Goal: Connect with others: Connect with others

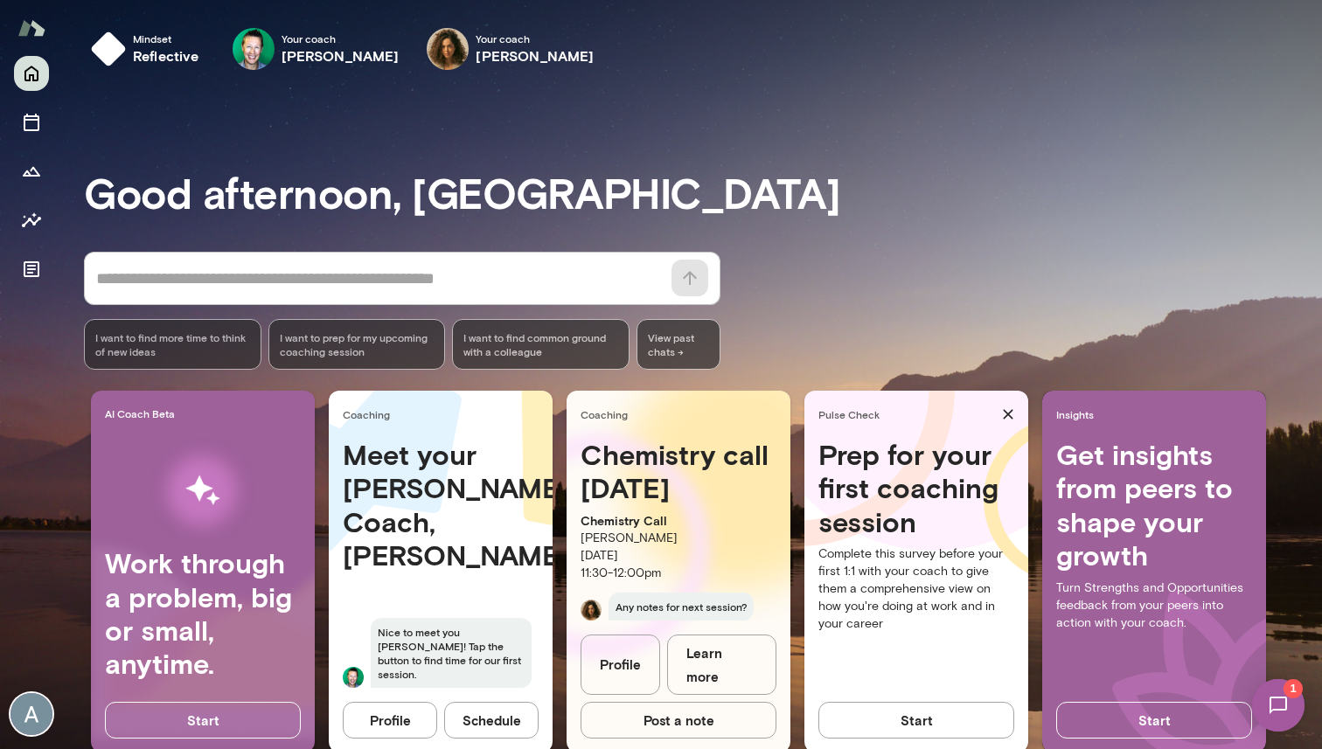
click at [1286, 713] on img at bounding box center [1278, 706] width 72 height 72
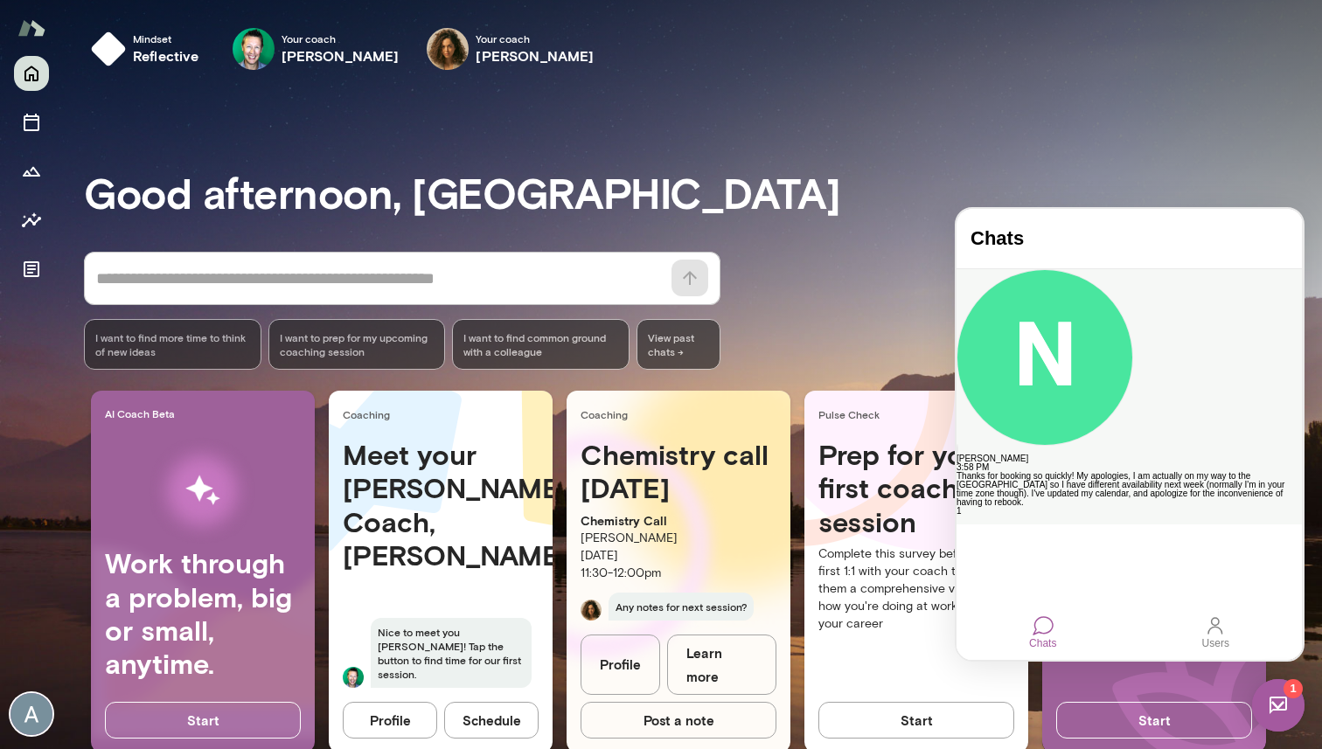
click at [1106, 472] on div "Thanks for booking so quickly! My apologies, I am actually on my way to the [GE…" at bounding box center [1128, 489] width 345 height 35
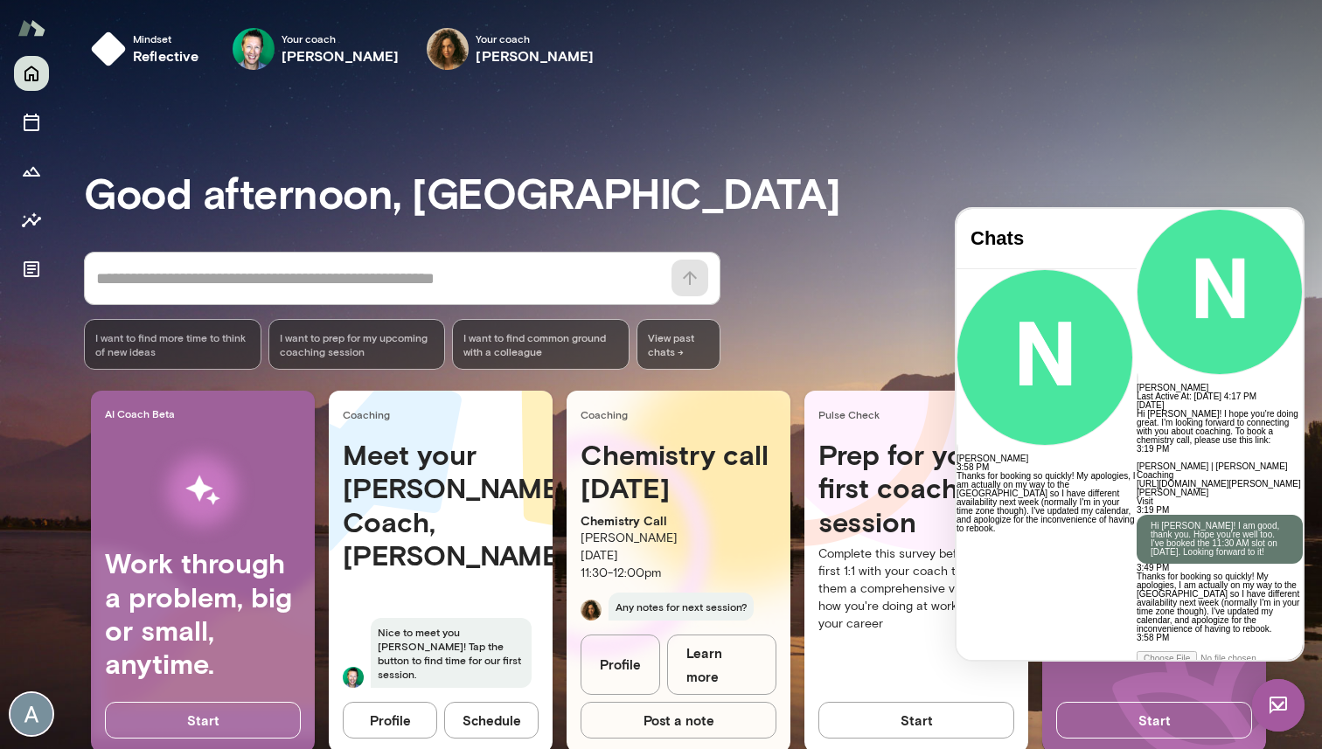
scroll to position [252, 0]
click at [1137, 479] on link "[URL][DOMAIN_NAME][PERSON_NAME][PERSON_NAME]" at bounding box center [1219, 488] width 164 height 18
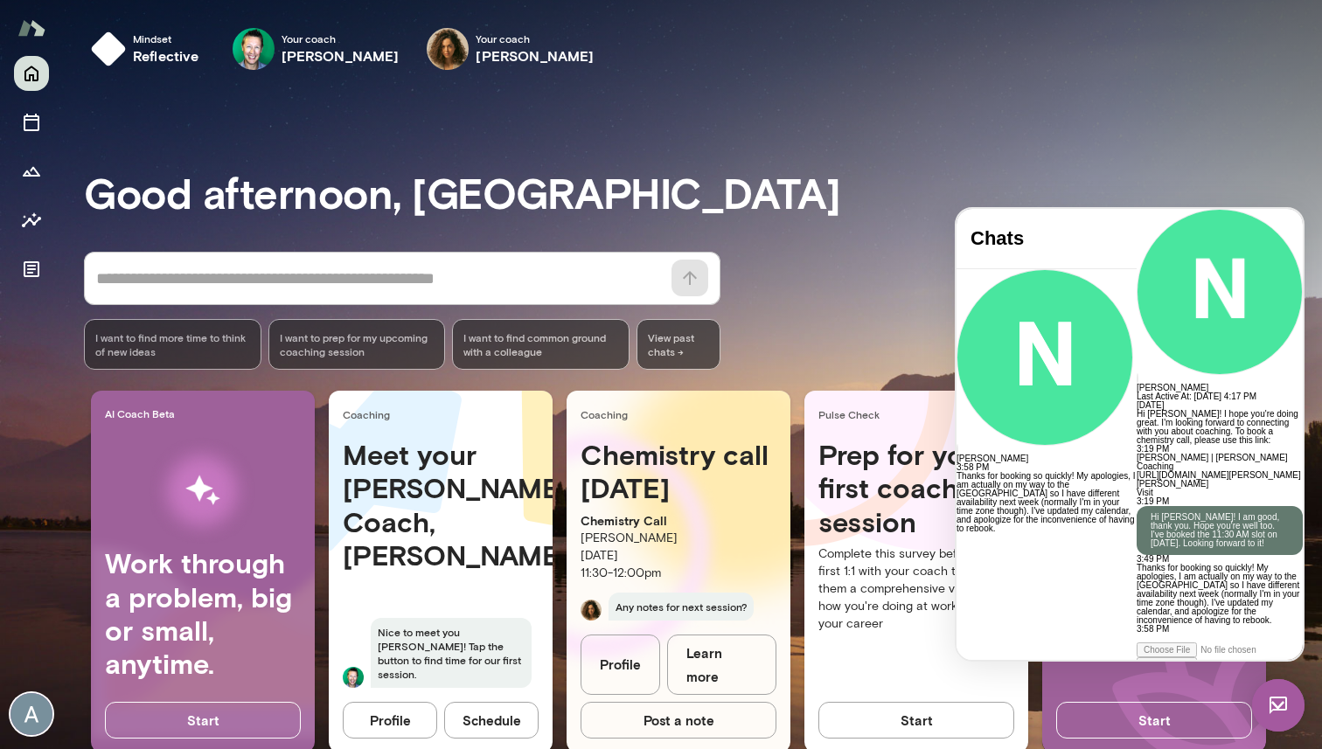
click at [1137, 634] on div at bounding box center [1220, 638] width 166 height 9
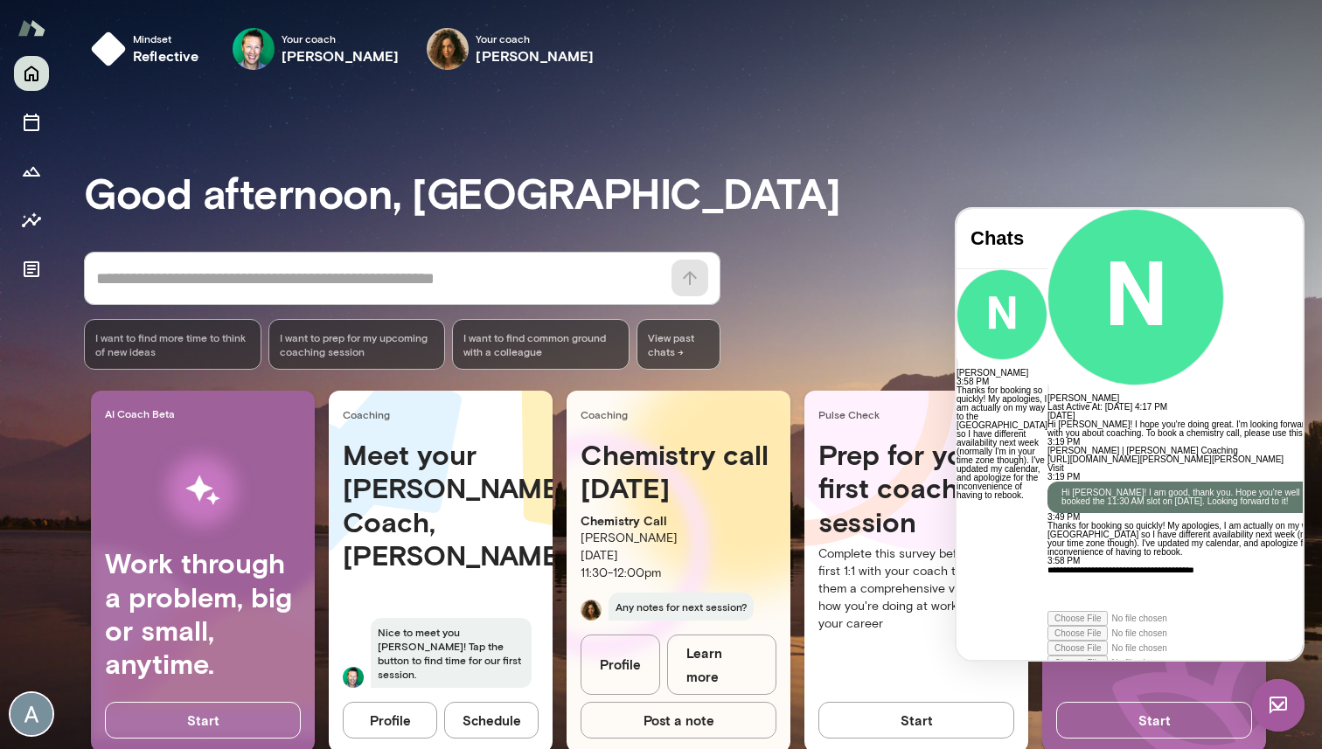
scroll to position [567, 0]
copy div "**********"
click at [1168, 590] on div "**********" at bounding box center [1205, 597] width 316 height 63
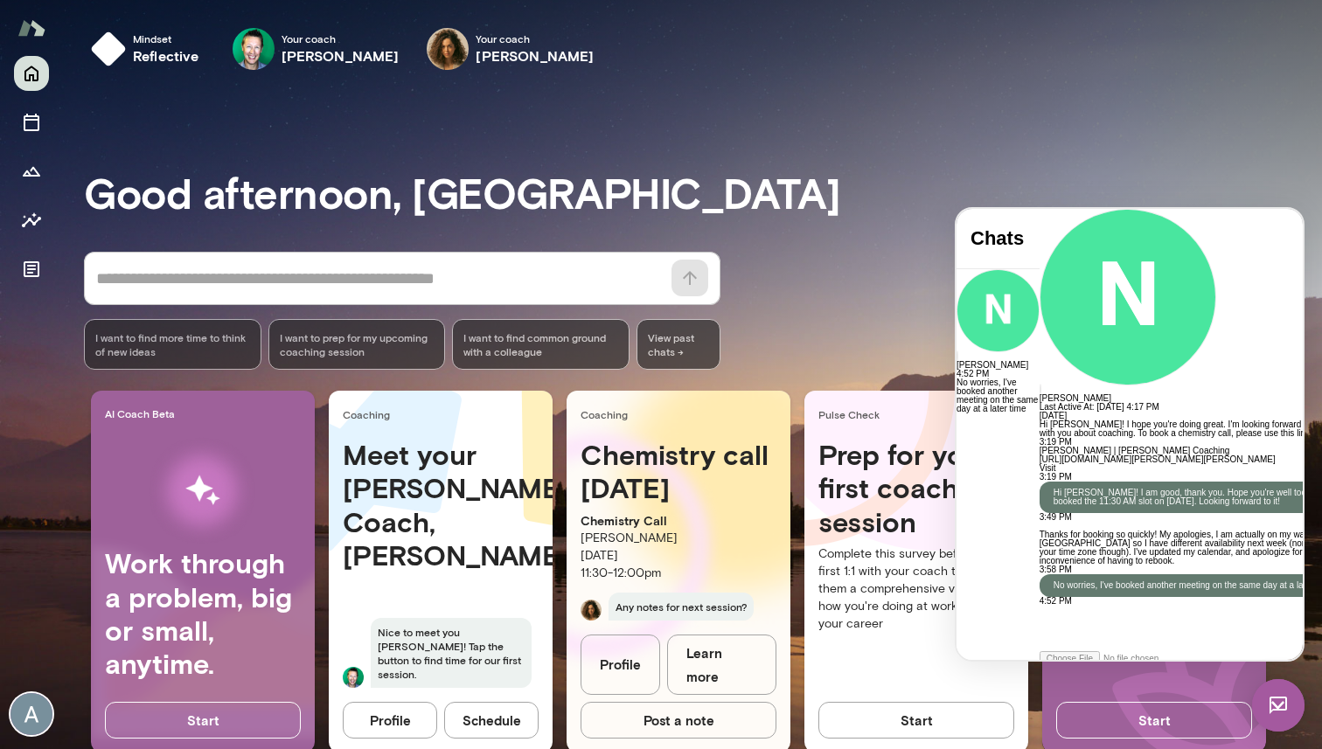
scroll to position [653, 0]
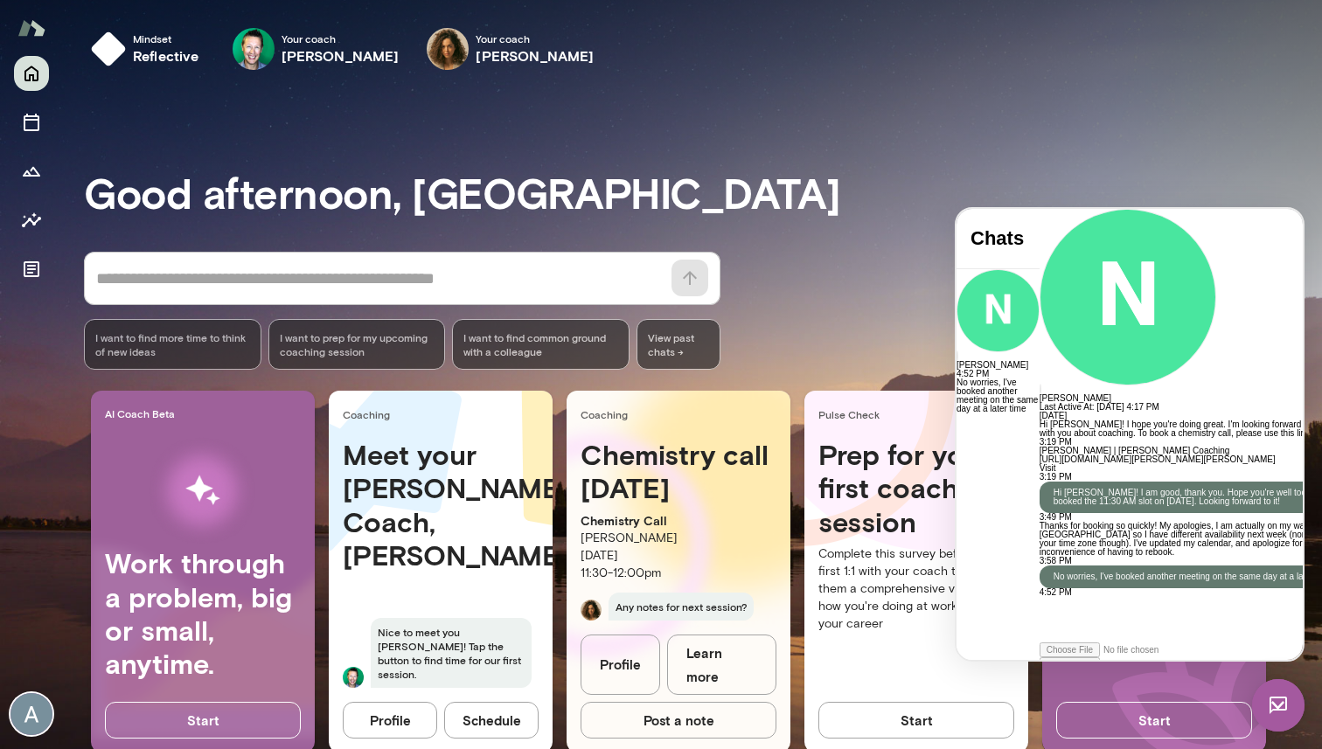
drag, startPoint x: 1167, startPoint y: 234, endPoint x: 1053, endPoint y: 236, distance: 114.5
click at [1053, 394] on h6 "[PERSON_NAME]" at bounding box center [1197, 398] width 316 height 9
copy h6 "[PERSON_NAME]"
click at [1225, 412] on div "[DATE] Hi [PERSON_NAME]! I hope you're doing great. I'm looking forward to conn…" at bounding box center [1197, 504] width 316 height 185
click at [170, 29] on button "Mindset reflective" at bounding box center [148, 49] width 129 height 56
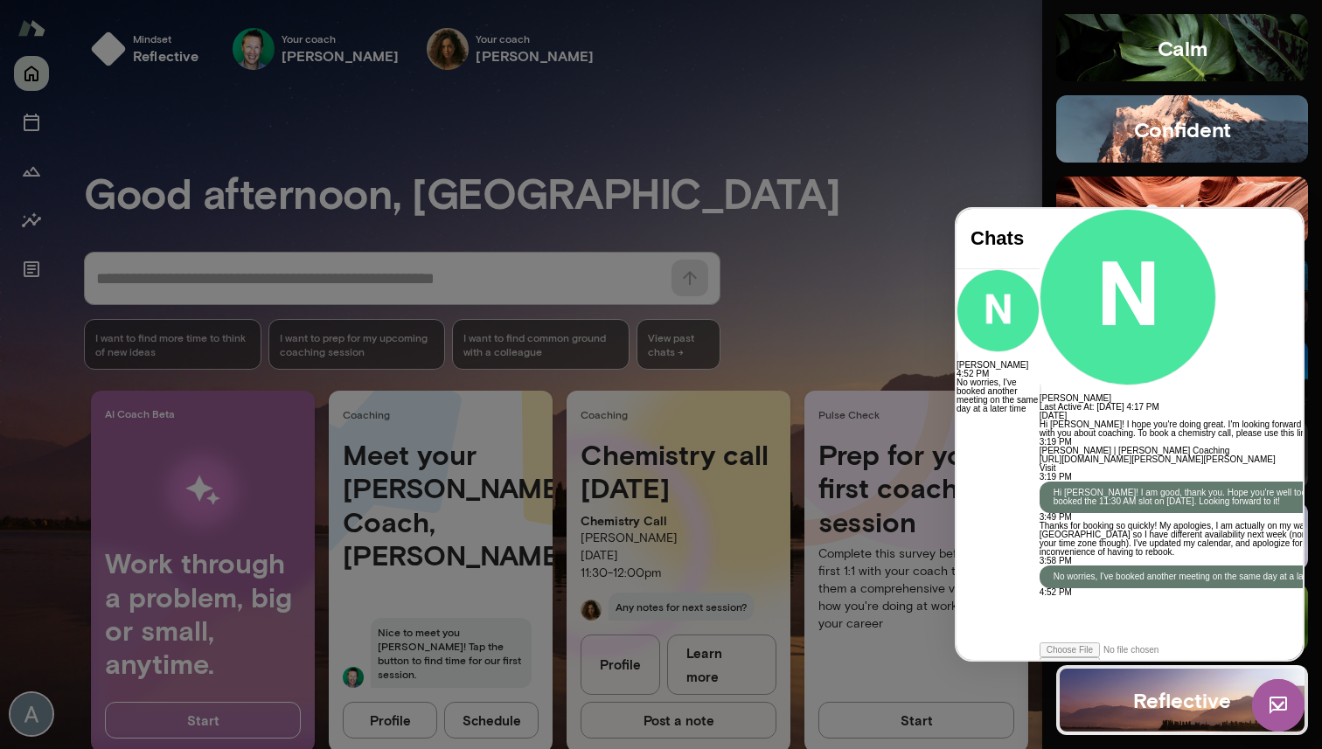
click at [1294, 690] on img at bounding box center [1278, 705] width 52 height 52
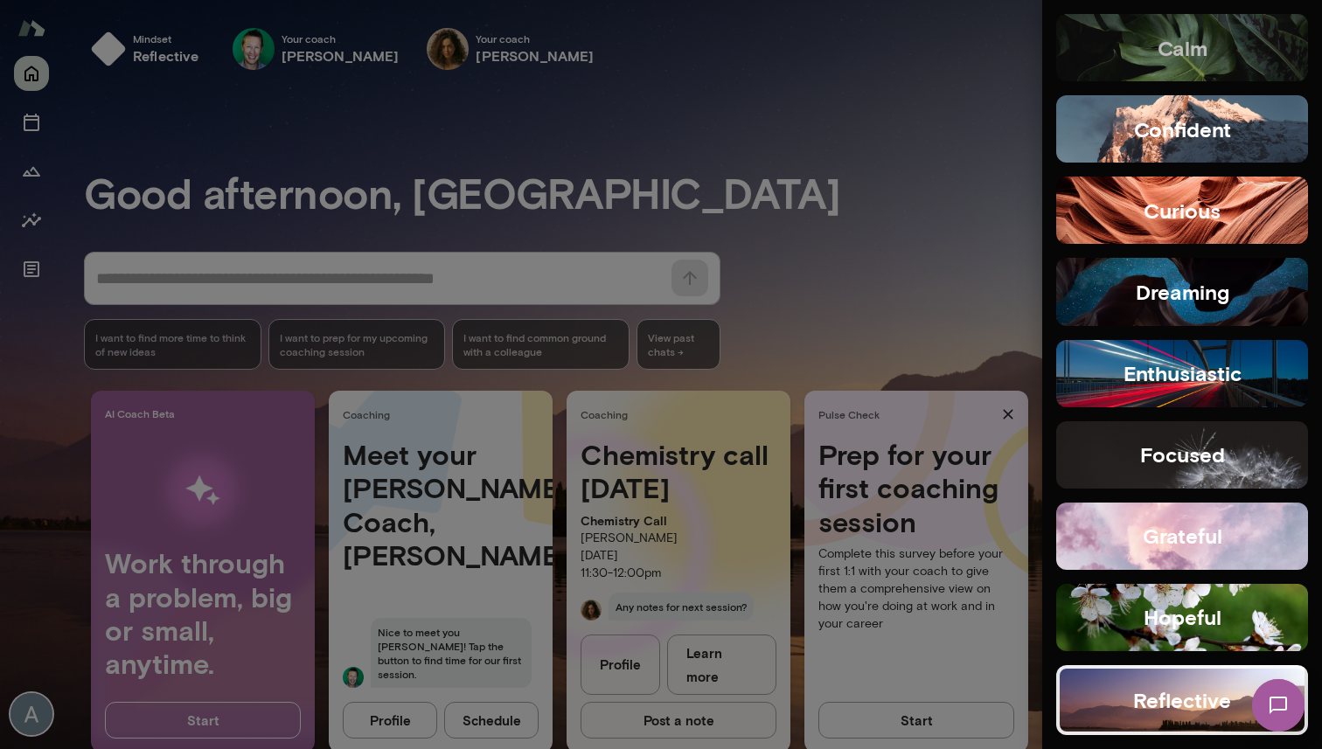
click at [1198, 48] on h5 "calm" at bounding box center [1182, 48] width 50 height 28
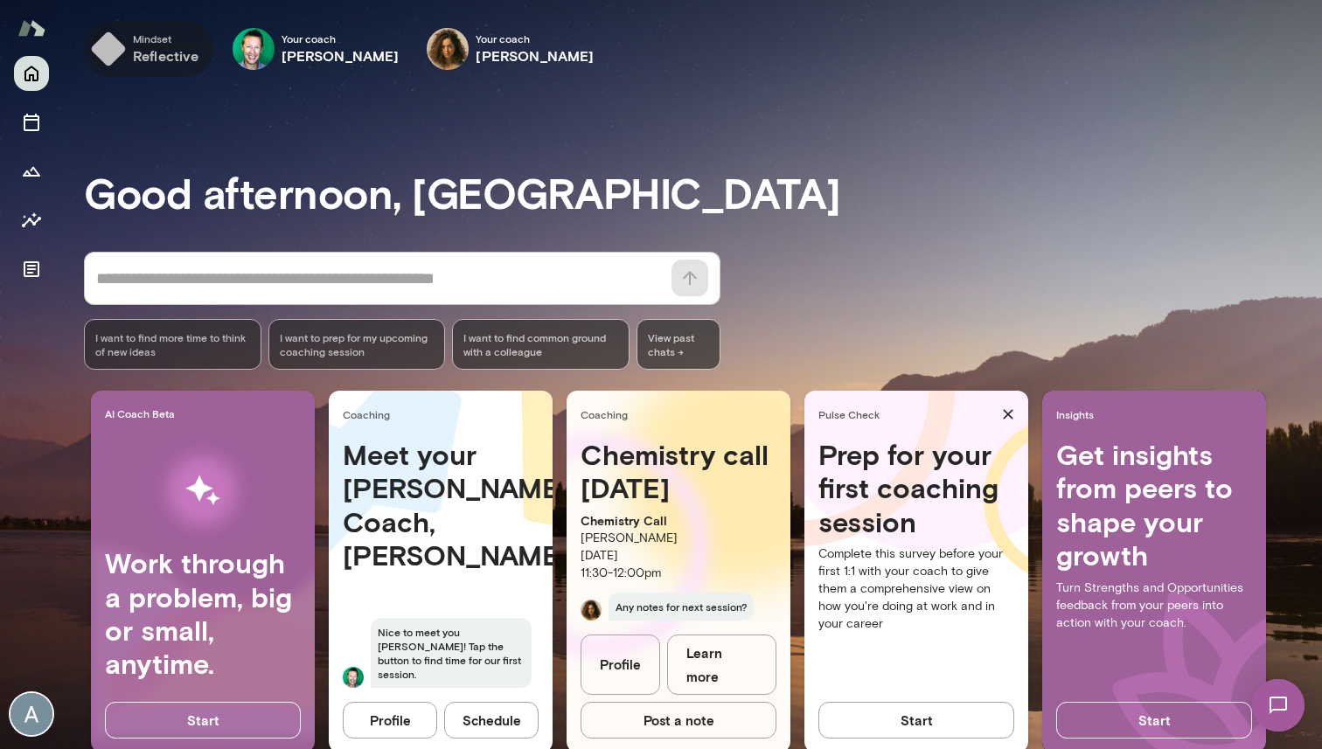
click at [164, 53] on h6 "reflective" at bounding box center [166, 55] width 66 height 21
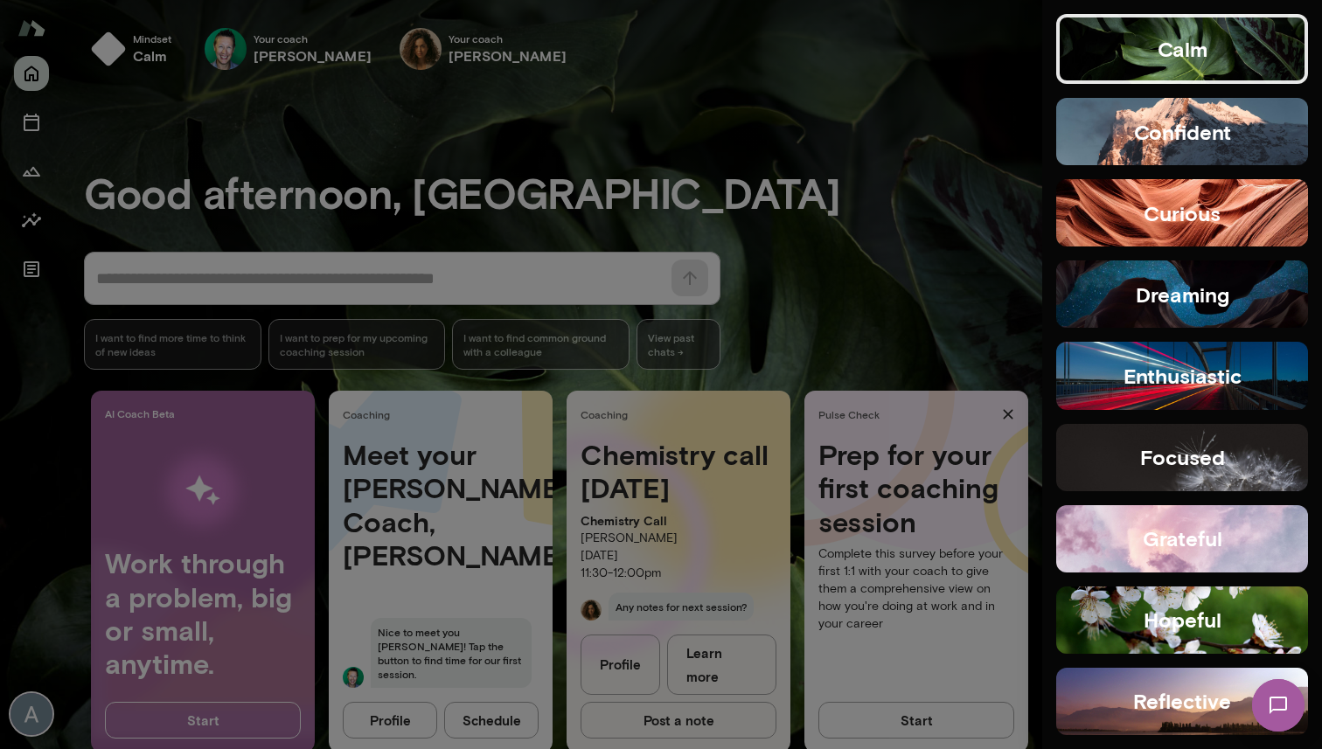
click at [484, 141] on div at bounding box center [661, 374] width 1322 height 749
